Goal: Information Seeking & Learning: Learn about a topic

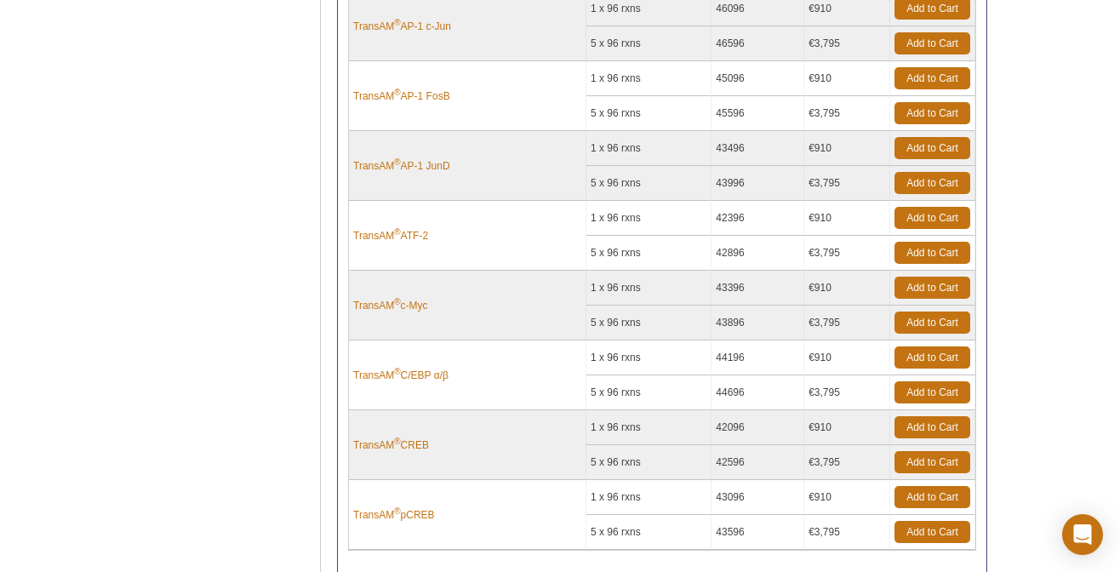
scroll to position [408, 0]
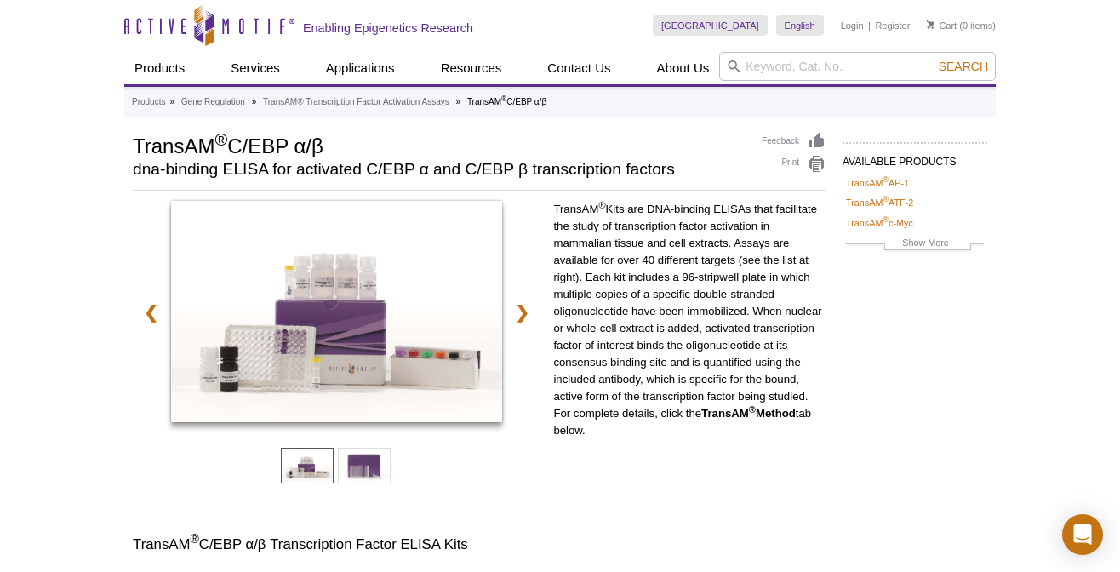
scroll to position [399, 0]
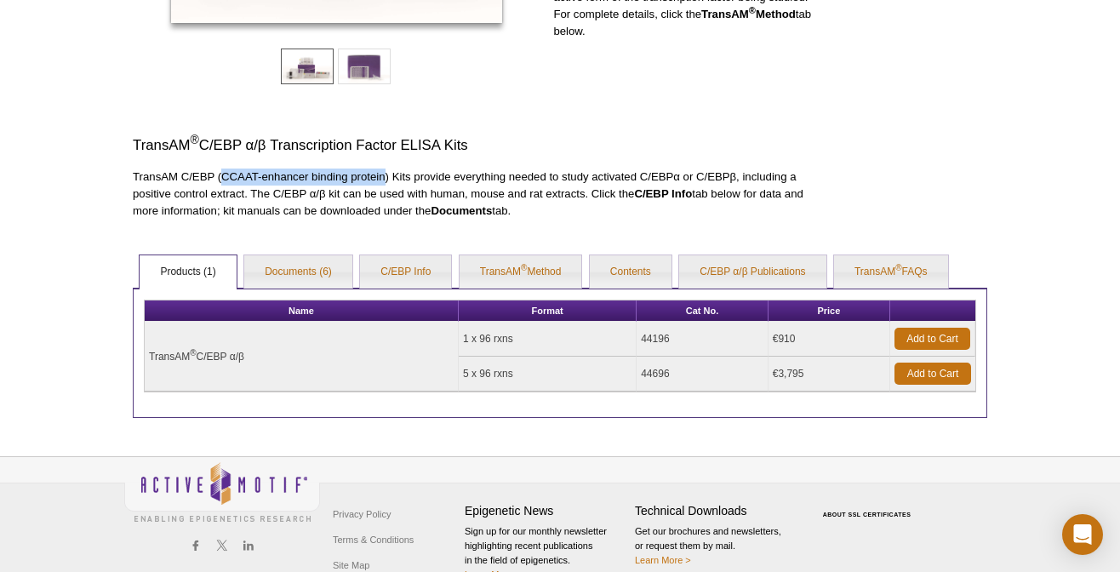
drag, startPoint x: 221, startPoint y: 174, endPoint x: 383, endPoint y: 171, distance: 161.8
click at [383, 171] on p "TransAM C/EBP (CCAAT-enhancer binding protein) Kits provide everything needed t…" at bounding box center [479, 194] width 693 height 51
copy p "CCAAT-enhancer binding protein"
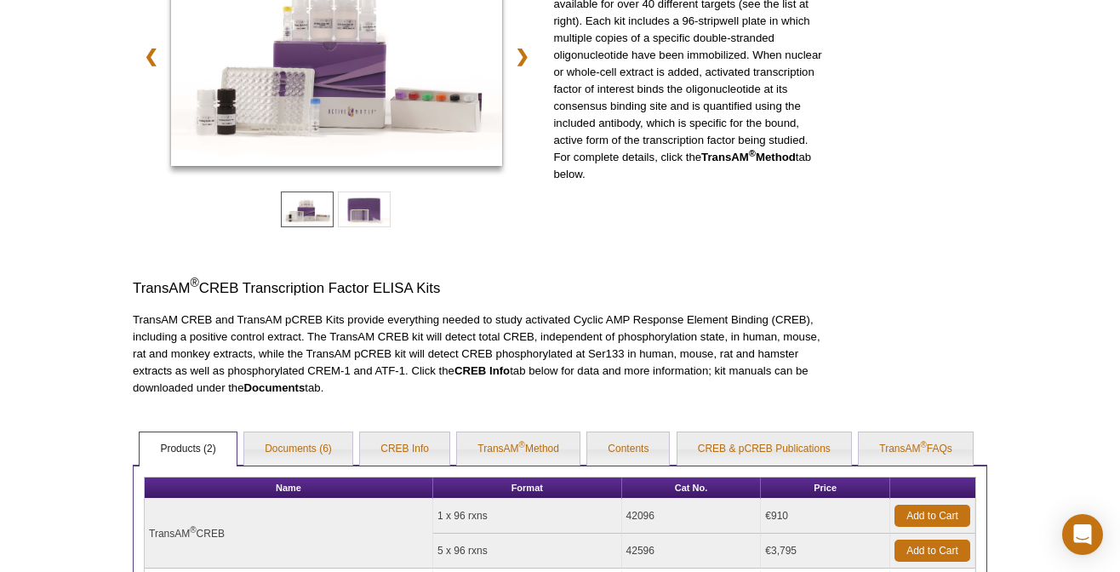
scroll to position [476, 0]
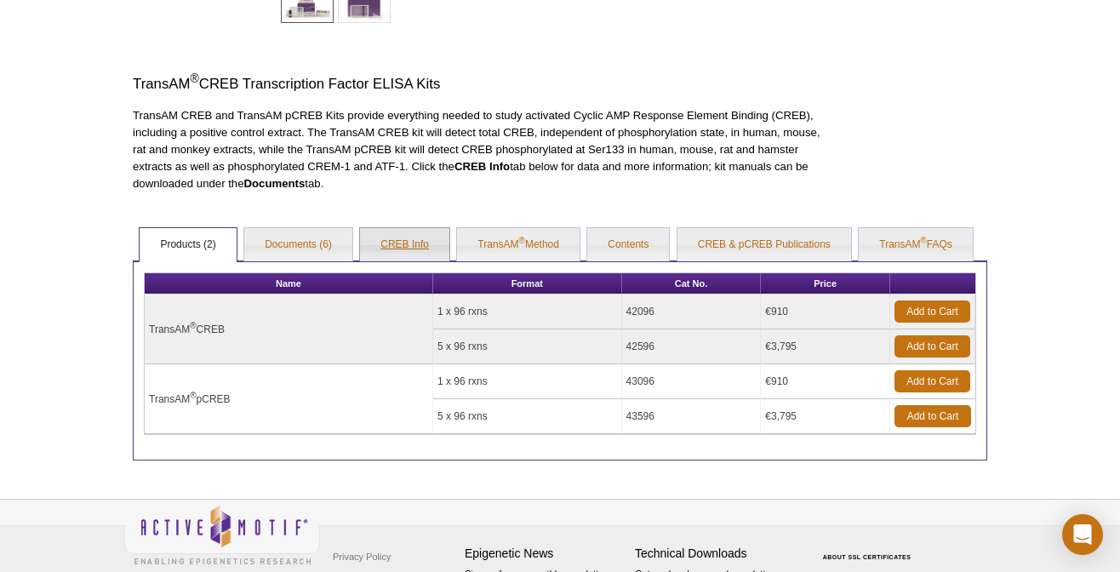
click at [414, 243] on link "CREB Info" at bounding box center [404, 245] width 89 height 34
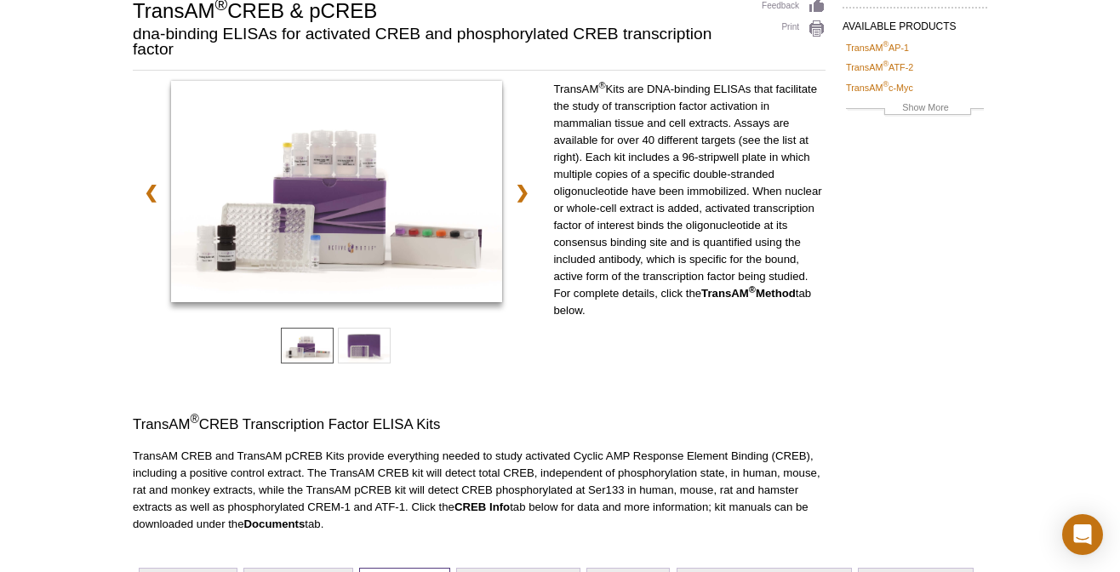
scroll to position [0, 0]
